Goal: Task Accomplishment & Management: Complete application form

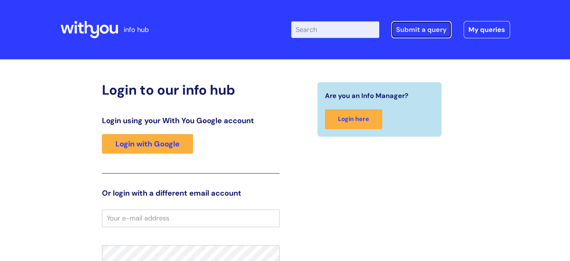
click at [430, 37] on link "Submit a query" at bounding box center [421, 29] width 60 height 17
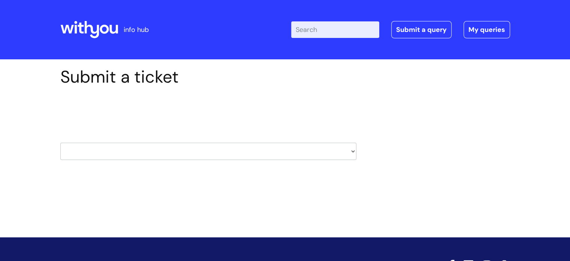
click at [303, 146] on select "HR / People IT and Support Clinical Drug Alerts Finance Accounts Data Support T…" at bounding box center [208, 150] width 296 height 17
select select "it_and_support"
click at [60, 142] on select "HR / People IT and Support Clinical Drug Alerts Finance Accounts Data Support T…" at bounding box center [208, 150] width 296 height 17
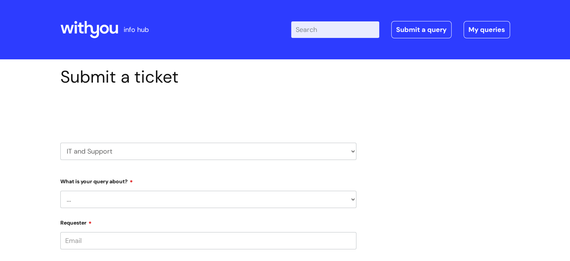
click at [207, 207] on select "... Mobile Phone Reset & MFA Accounts, Starters and Leavers IT Hardware issue I…" at bounding box center [208, 198] width 296 height 17
select select "System/software"
click at [60, 190] on select "... Mobile Phone Reset & MFA Accounts, Starters and Leavers IT Hardware issue I…" at bounding box center [208, 198] width 296 height 17
click at [137, 232] on select "... Halo PCMIS Iaptus NHS Email CJSM Email Mitel Another System Google (Workspa…" at bounding box center [211, 237] width 290 height 17
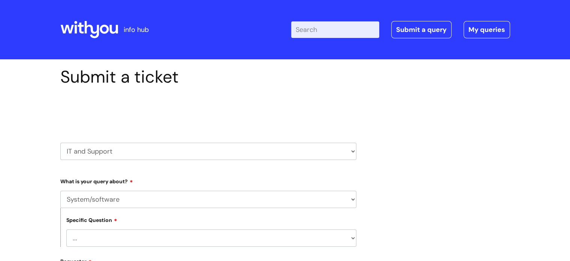
select select "CJSM Email"
click at [66, 229] on select "... Halo PCMIS Iaptus NHS Email CJSM Email Mitel Another System Google (Workspa…" at bounding box center [211, 237] width 290 height 17
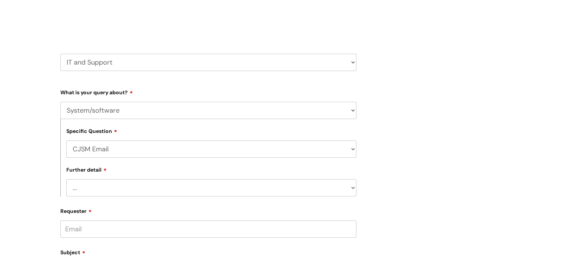
scroll to position [121, 0]
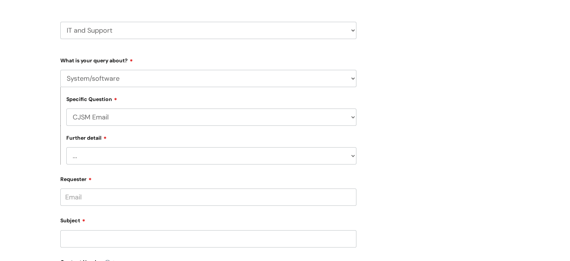
click at [301, 162] on select "... I’m having a problem logging into CJSM I can’t send email in CJSM I am havi…" at bounding box center [211, 155] width 290 height 17
select select "I’m having a problem logging into CJSM"
click at [66, 147] on select "... I’m having a problem logging into CJSM I can’t send email in CJSM I am havi…" at bounding box center [211, 155] width 290 height 17
click at [288, 178] on label "Requester" at bounding box center [208, 177] width 296 height 9
click at [288, 188] on input "Requester" at bounding box center [208, 196] width 296 height 17
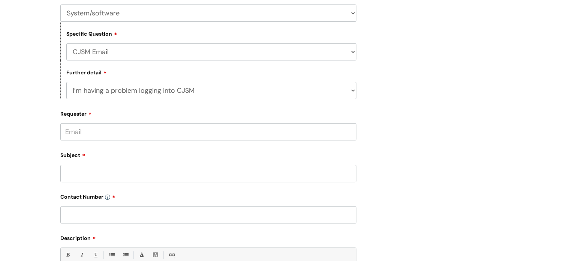
scroll to position [197, 0]
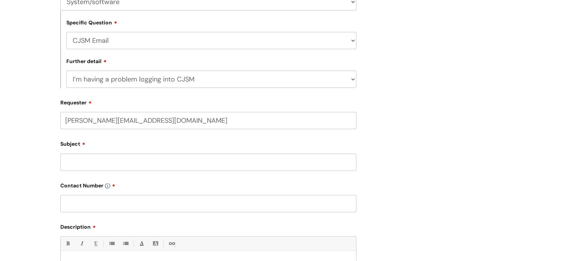
type input "hannah.ismail@wearewithyou.org.uk"
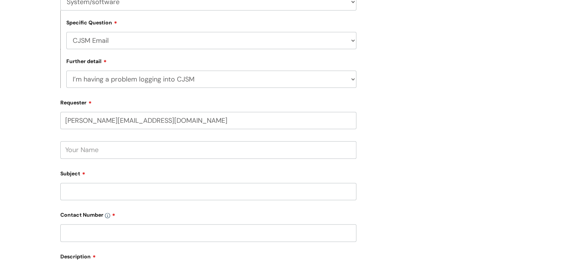
click at [335, 152] on input "text" at bounding box center [208, 149] width 296 height 17
type input "Hannah Ismail"
click at [299, 199] on input "Subject" at bounding box center [208, 191] width 296 height 17
type input "Details provided incorrect"
click at [194, 225] on input "text" at bounding box center [208, 232] width 296 height 17
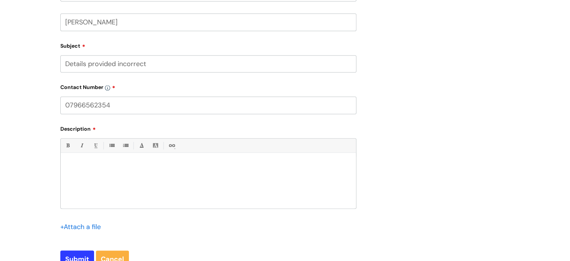
scroll to position [329, 0]
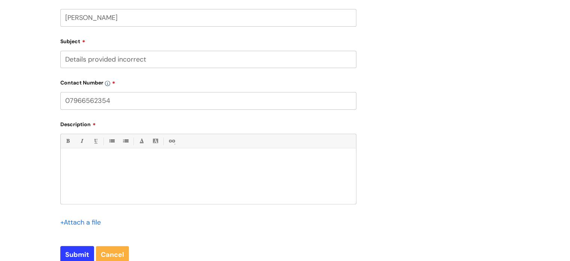
type input "07966562354"
click at [222, 165] on div at bounding box center [208, 178] width 295 height 52
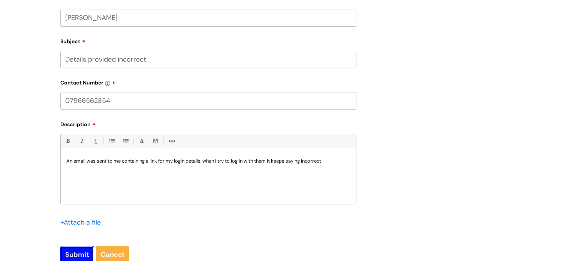
click at [86, 252] on input "Submit" at bounding box center [77, 254] width 34 height 17
type input "Please Wait..."
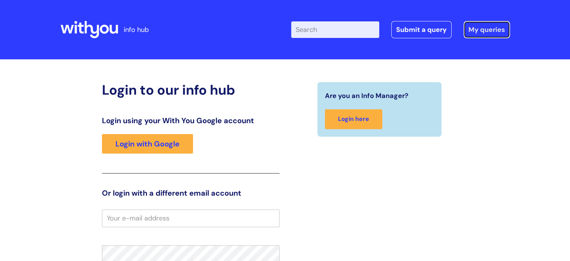
click at [471, 27] on link "My queries" at bounding box center [487, 29] width 46 height 17
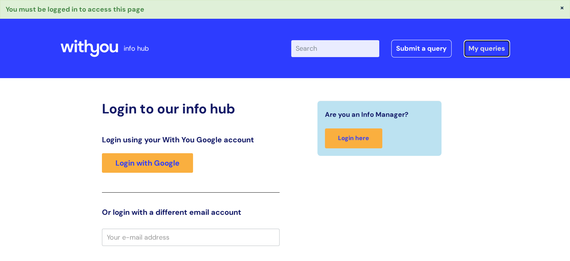
click at [483, 45] on link "My queries" at bounding box center [487, 48] width 46 height 17
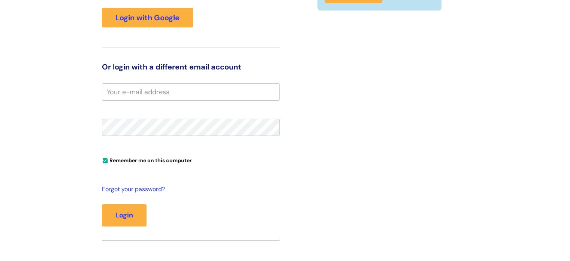
scroll to position [151, 0]
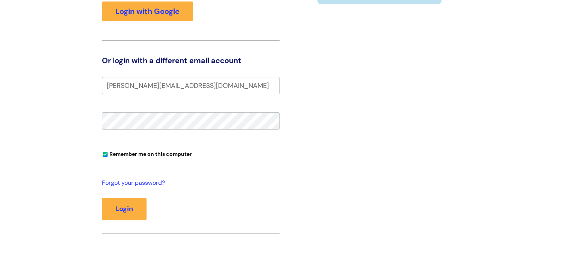
type input "[PERSON_NAME][EMAIL_ADDRESS][DOMAIN_NAME]"
click at [102, 198] on button "Login" at bounding box center [124, 209] width 45 height 22
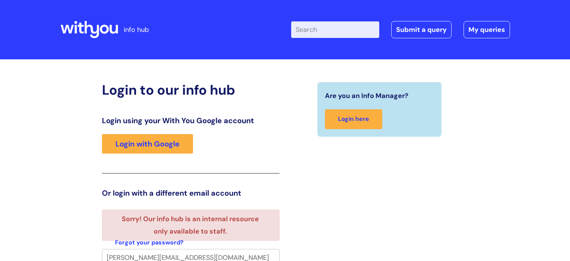
scroll to position [4, 0]
